Goal: Information Seeking & Learning: Learn about a topic

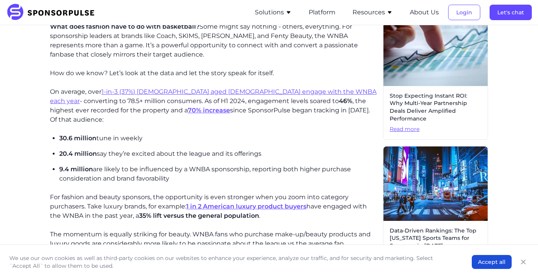
scroll to position [209, 0]
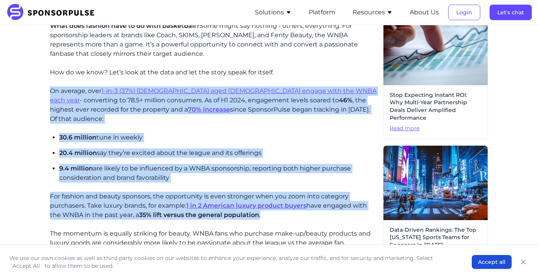
drag, startPoint x: 51, startPoint y: 91, endPoint x: 263, endPoint y: 205, distance: 241.1
copy div "On average, over 1-in-3 (37%) [DEMOGRAPHIC_DATA] aged [DEMOGRAPHIC_DATA] engage…"
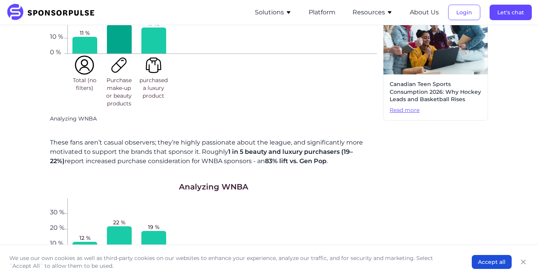
scroll to position [486, 0]
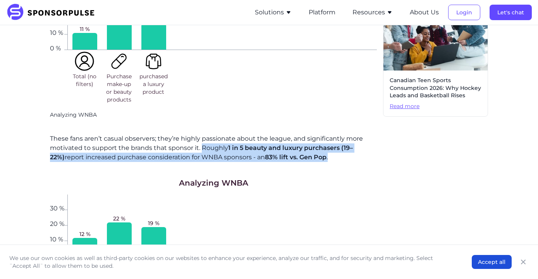
drag, startPoint x: 201, startPoint y: 140, endPoint x: 319, endPoint y: 148, distance: 118.5
click at [319, 148] on p "These fans aren’t casual observers; they’re highly passionate about the league,…" at bounding box center [213, 148] width 327 height 28
copy p "Roughly 1 in 5 beauty and luxury purchasers (19–22%) report increased purchase …"
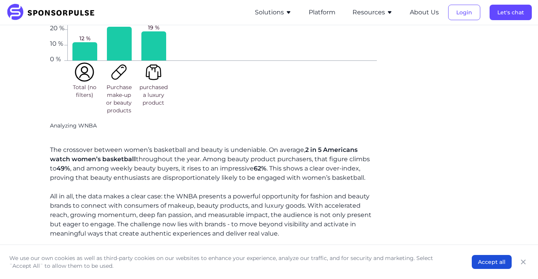
scroll to position [688, 0]
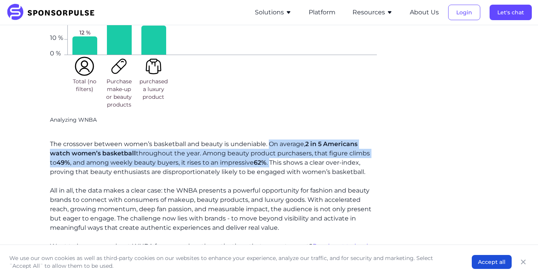
drag, startPoint x: 267, startPoint y: 135, endPoint x: 264, endPoint y: 155, distance: 20.8
click at [264, 155] on p "The crossover between women’s basketball and beauty is undeniable. On average, …" at bounding box center [213, 158] width 327 height 37
copy p "On average, 2 in 5 [DEMOGRAPHIC_DATA] watch women’s basketball throughout the y…"
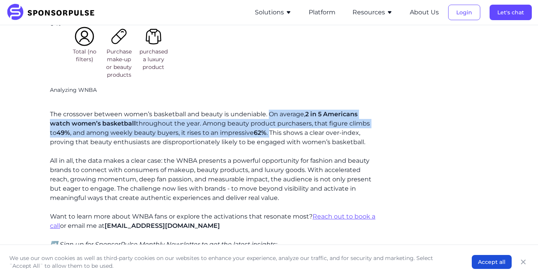
scroll to position [721, 0]
